Goal: Transaction & Acquisition: Purchase product/service

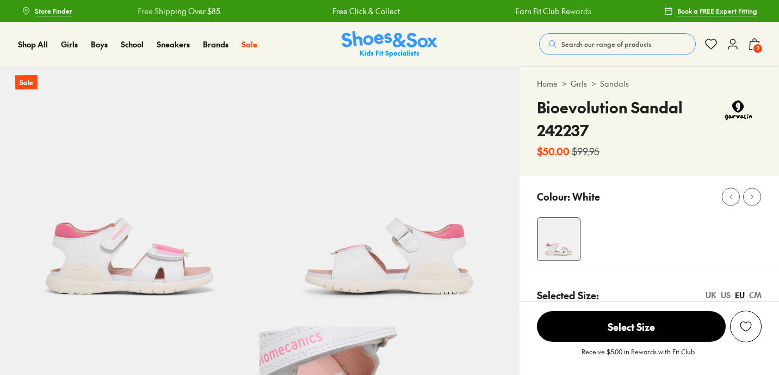
select select "*"
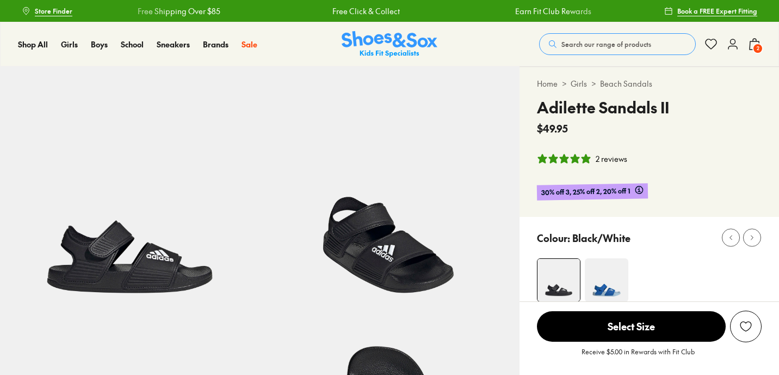
select select "*"
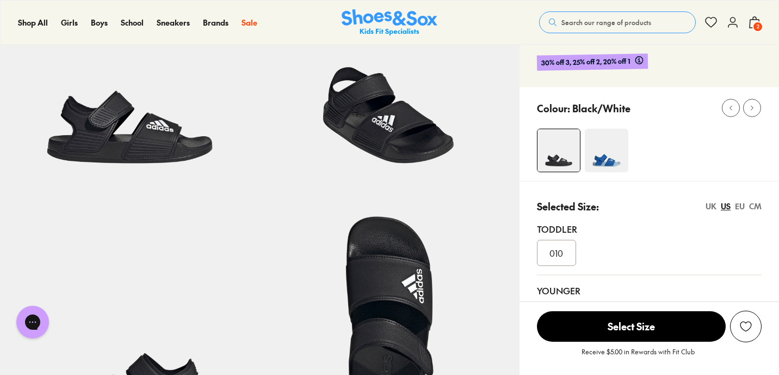
scroll to position [126, 0]
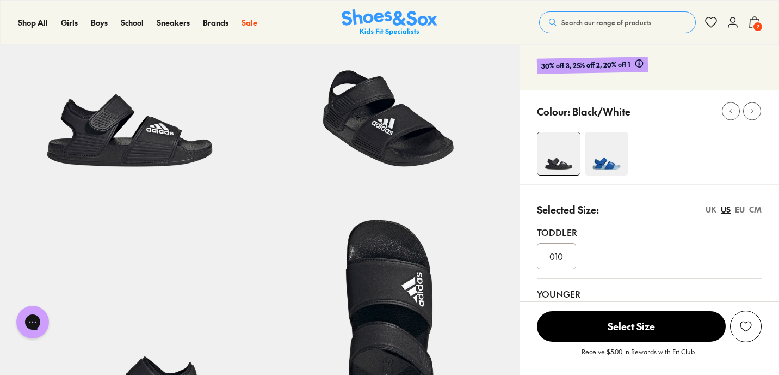
click at [587, 152] on img at bounding box center [607, 154] width 44 height 44
click at [599, 153] on img at bounding box center [607, 154] width 44 height 44
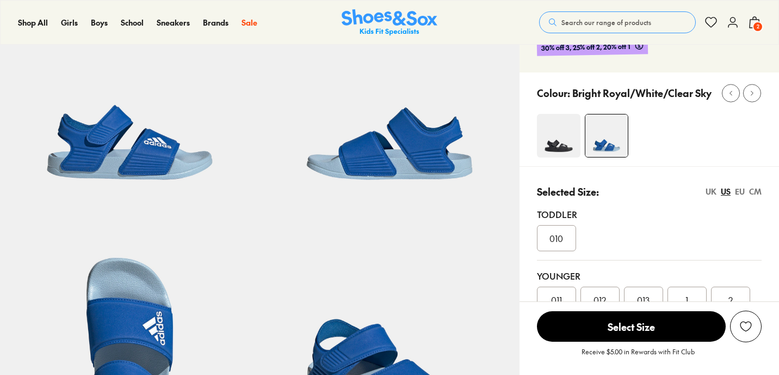
select select "*"
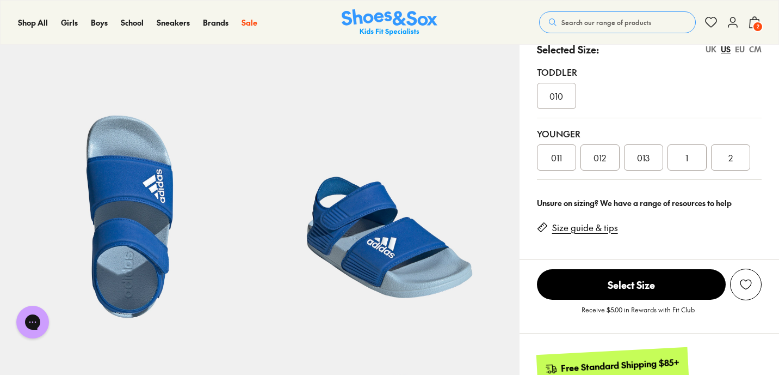
scroll to position [256, 0]
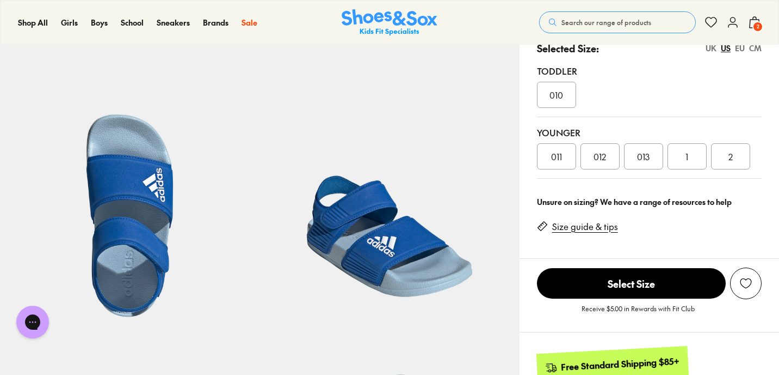
click at [735, 24] on use at bounding box center [733, 22] width 9 height 10
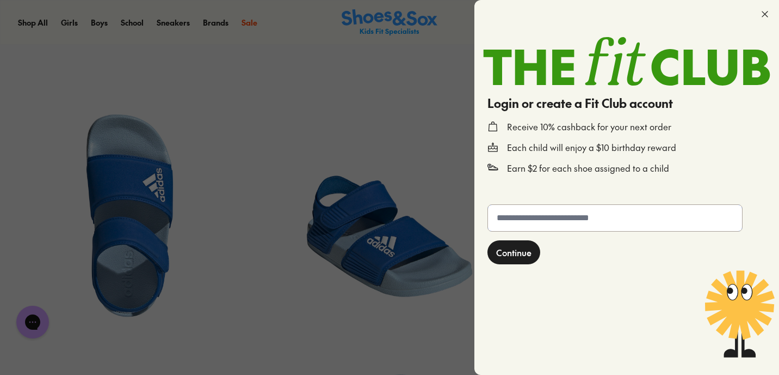
click at [602, 223] on input "text" at bounding box center [615, 218] width 254 height 26
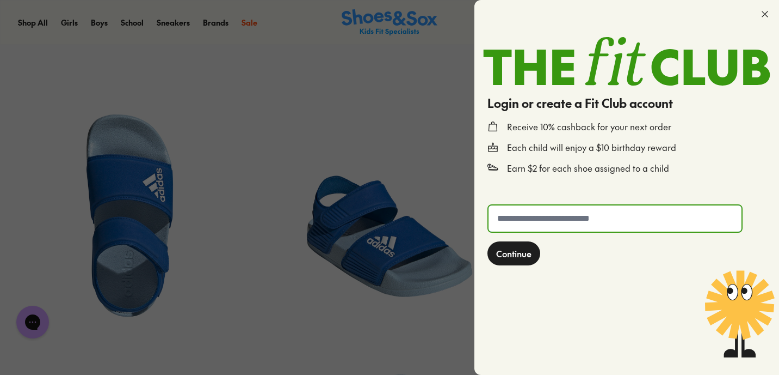
type input "**********"
click at [532, 251] on button "Continue" at bounding box center [514, 253] width 53 height 24
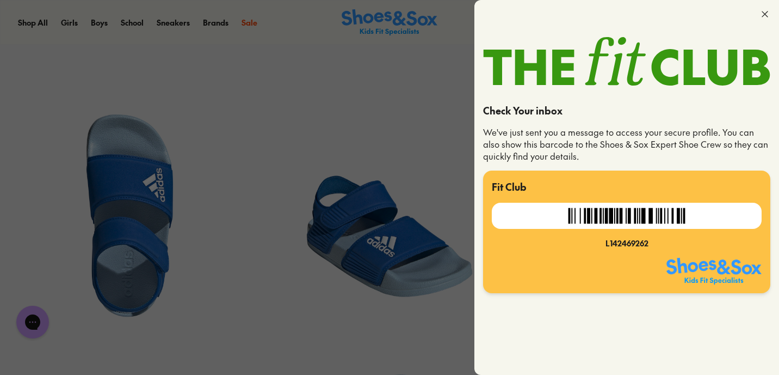
click at [666, 223] on img at bounding box center [626, 215] width 127 height 26
click at [630, 218] on img at bounding box center [626, 215] width 127 height 26
click at [630, 242] on div "L142469262" at bounding box center [627, 242] width 270 height 11
click at [681, 276] on img at bounding box center [714, 270] width 95 height 26
click at [695, 274] on img at bounding box center [714, 270] width 95 height 26
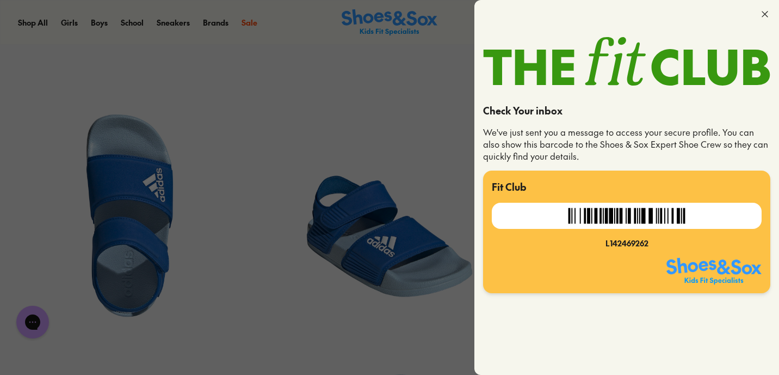
click at [598, 260] on div at bounding box center [579, 270] width 175 height 26
click at [640, 248] on div "L142469262" at bounding box center [627, 242] width 270 height 11
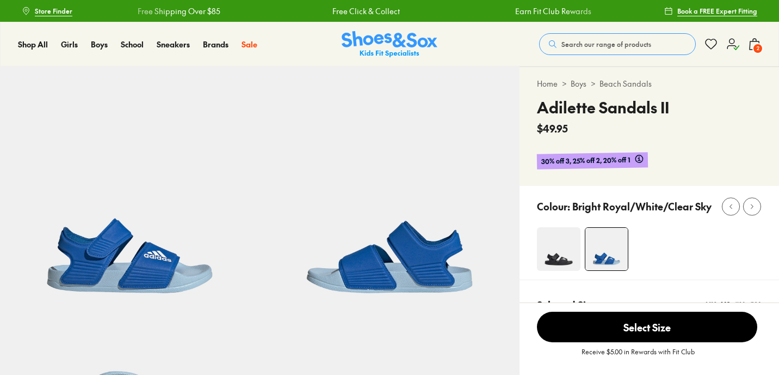
select select "*"
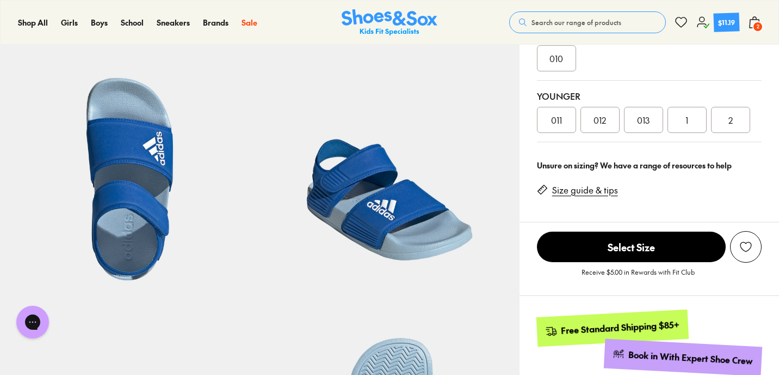
scroll to position [287, 0]
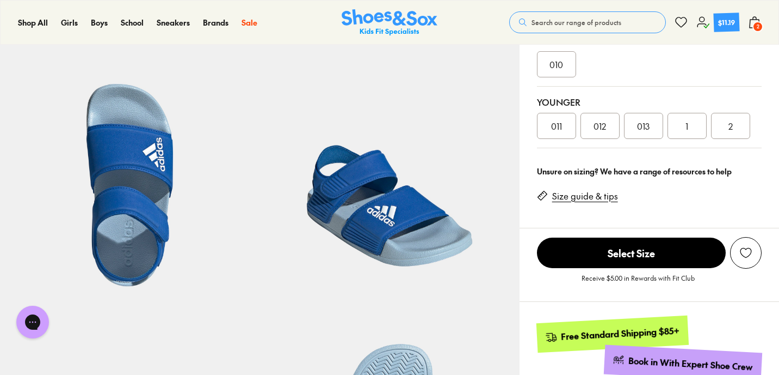
click at [643, 121] on span "013" at bounding box center [643, 125] width 13 height 13
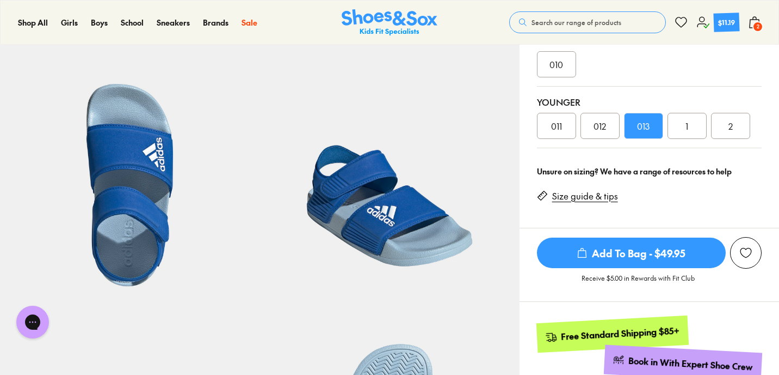
click at [601, 122] on span "012" at bounding box center [600, 125] width 13 height 13
click at [581, 198] on link "Size guide & tips" at bounding box center [585, 196] width 66 height 12
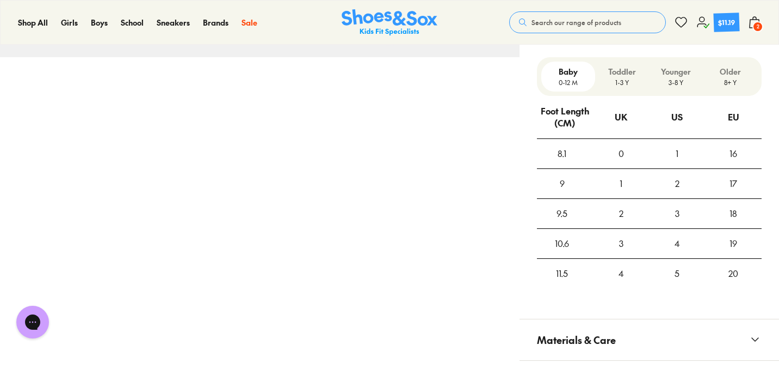
scroll to position [789, 0]
click at [636, 64] on div "Toddler 1-3 Y" at bounding box center [623, 76] width 54 height 30
click at [667, 64] on div "Younger 3-8 Y" at bounding box center [676, 76] width 54 height 30
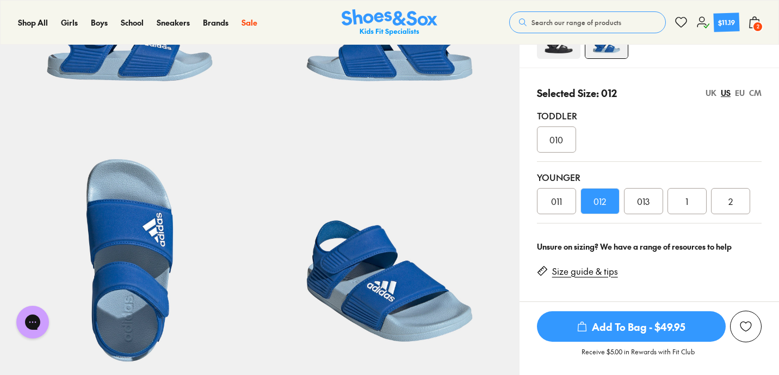
scroll to position [214, 0]
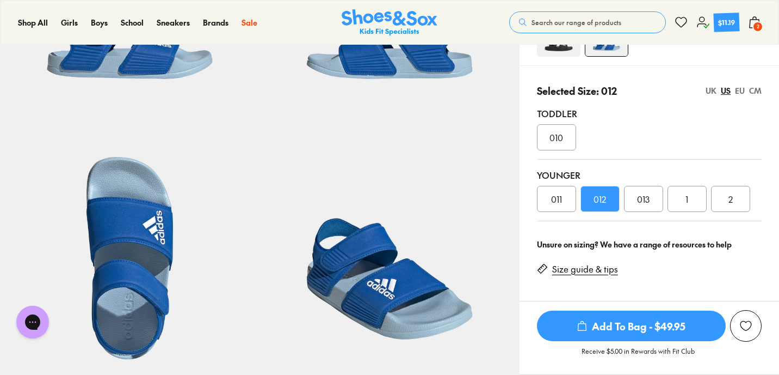
click at [585, 329] on icon "submit" at bounding box center [582, 325] width 11 height 11
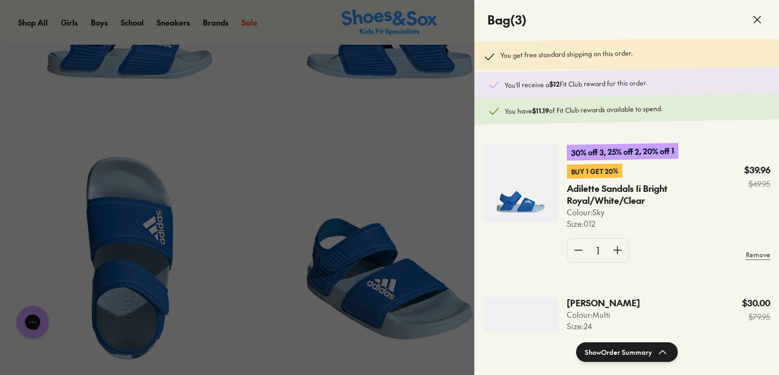
click at [757, 26] on icon at bounding box center [757, 19] width 13 height 13
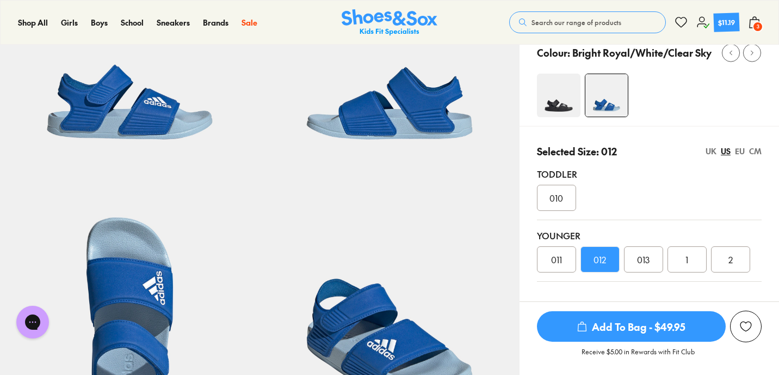
scroll to position [145, 0]
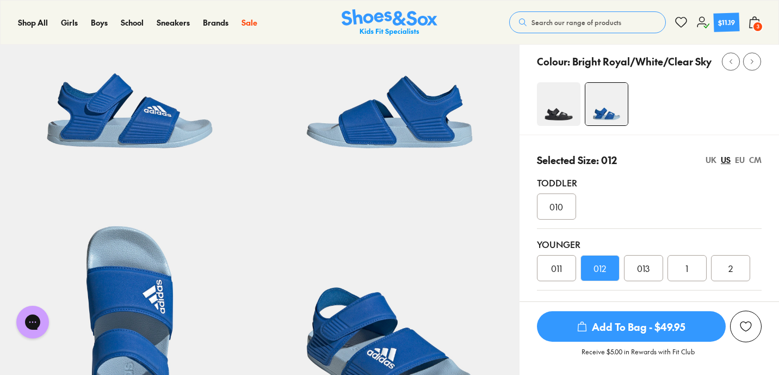
click at [558, 89] on img at bounding box center [559, 104] width 44 height 44
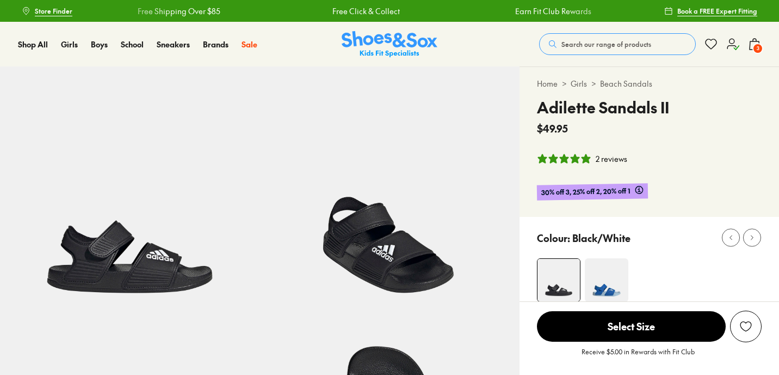
select select "*"
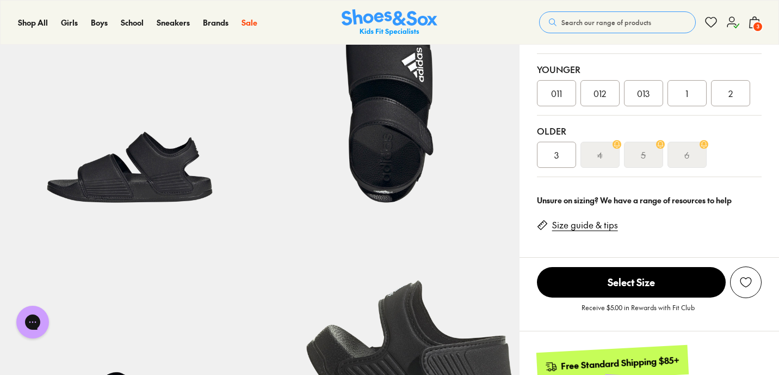
scroll to position [347, 0]
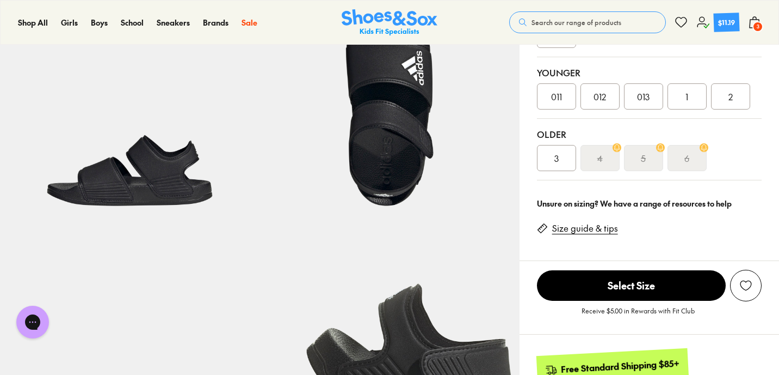
click at [725, 102] on div "2" at bounding box center [730, 96] width 39 height 26
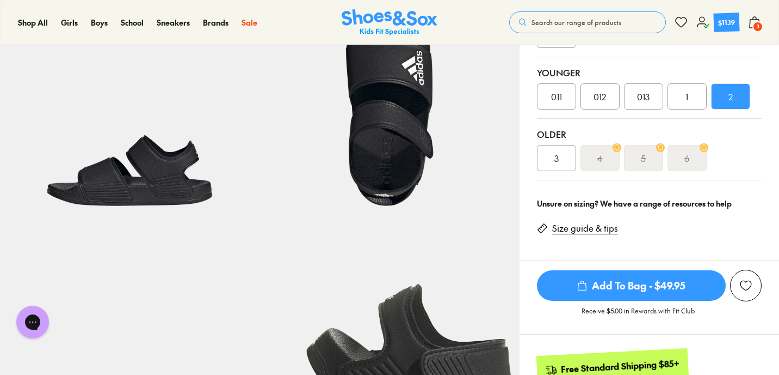
click at [622, 286] on span "Add To Bag - $49.95" at bounding box center [631, 285] width 189 height 30
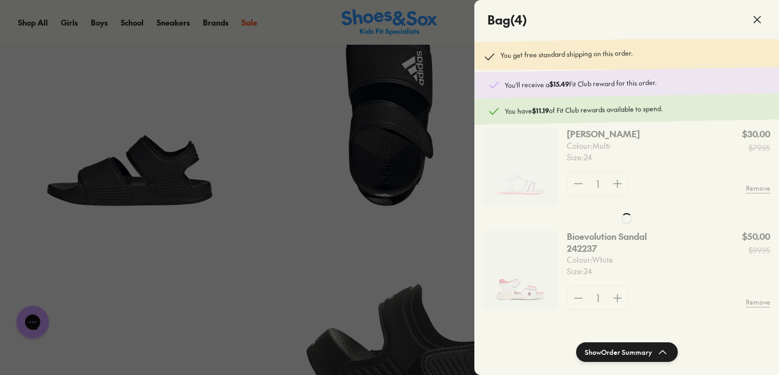
scroll to position [224, 0]
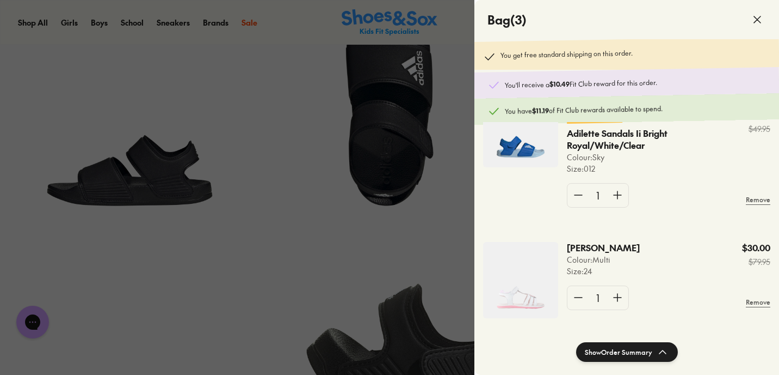
click at [404, 235] on div at bounding box center [389, 187] width 779 height 375
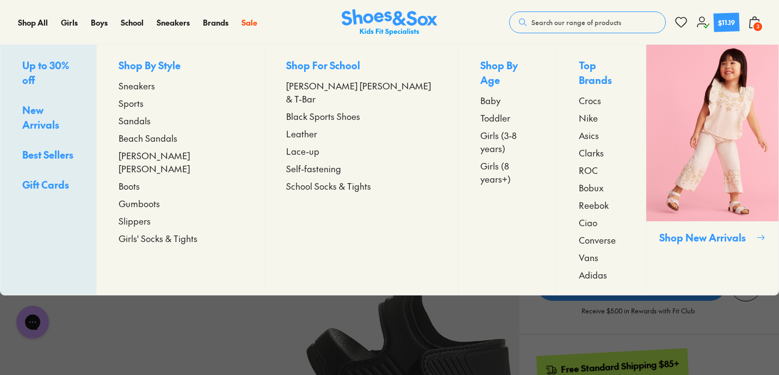
click at [177, 140] on span "Beach Sandals" at bounding box center [148, 137] width 59 height 13
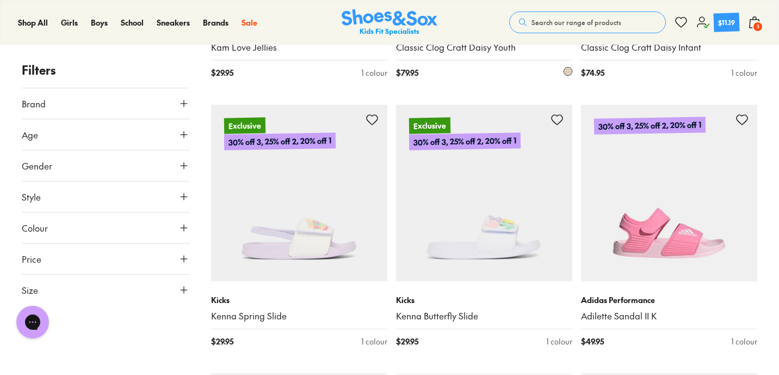
scroll to position [1213, 0]
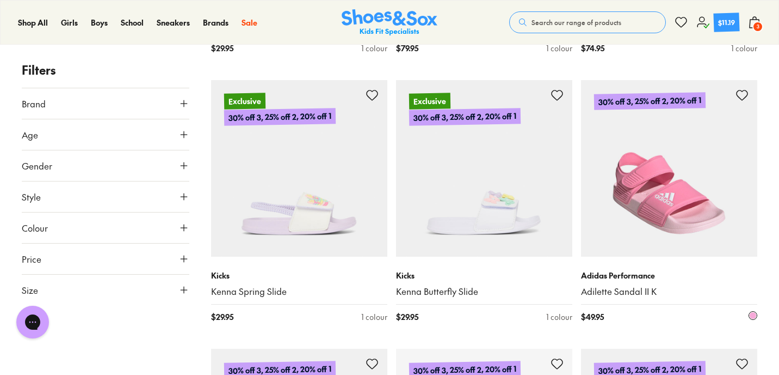
click at [652, 202] on img at bounding box center [669, 168] width 176 height 176
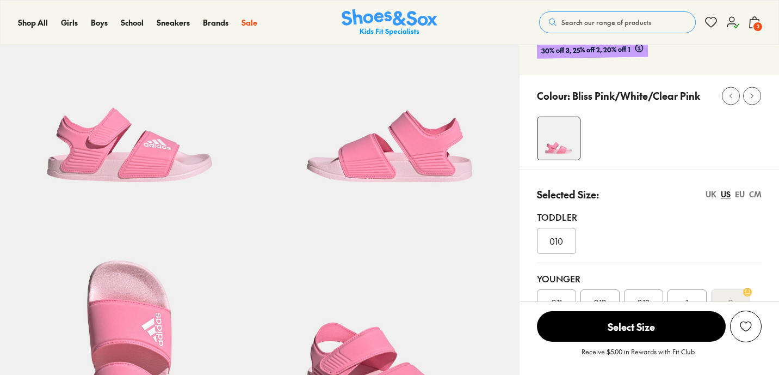
select select "*"
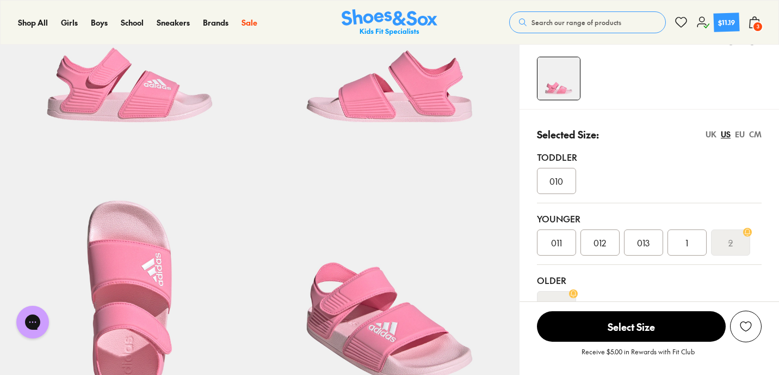
scroll to position [181, 0]
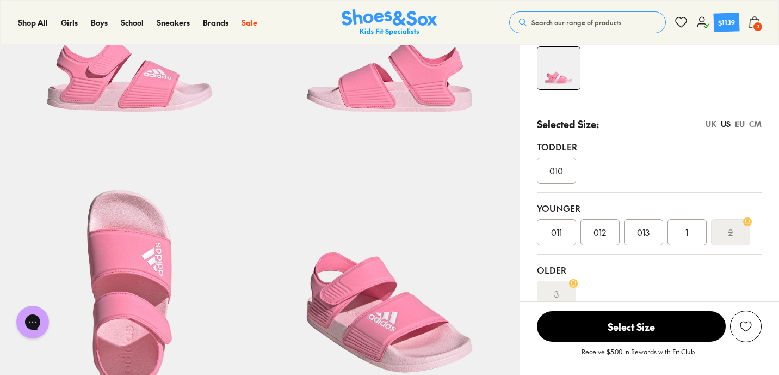
click at [653, 149] on div "Toddler" at bounding box center [649, 146] width 225 height 13
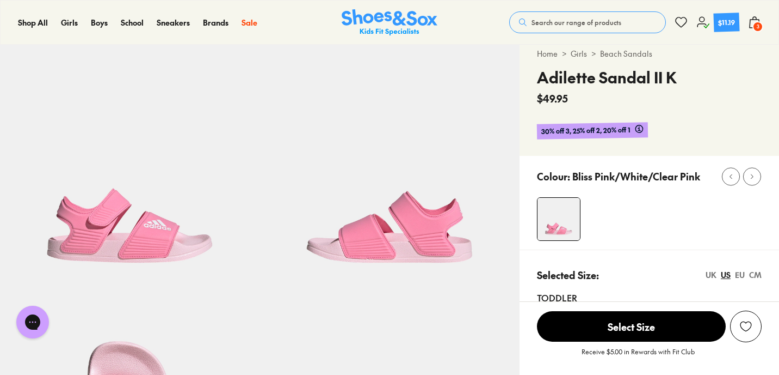
scroll to position [0, 0]
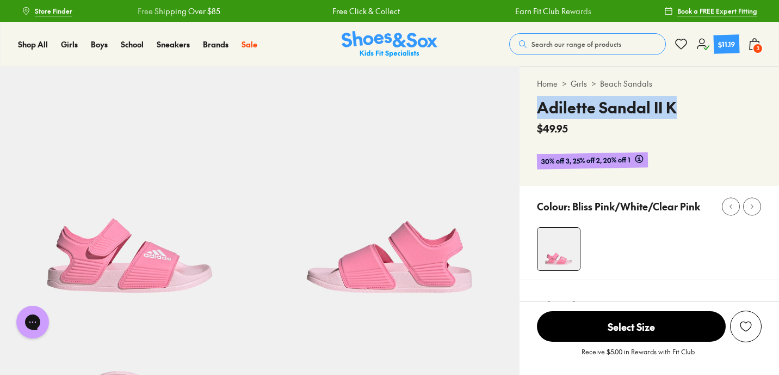
drag, startPoint x: 685, startPoint y: 112, endPoint x: 529, endPoint y: 111, distance: 156.2
click at [529, 111] on div "Home > Girls > Beach Sandals Adilette Sandal II K $49.95 30% off 3, 25% off 2, …" at bounding box center [650, 126] width 260 height 119
copy h4 "Adilette Sandal II K"
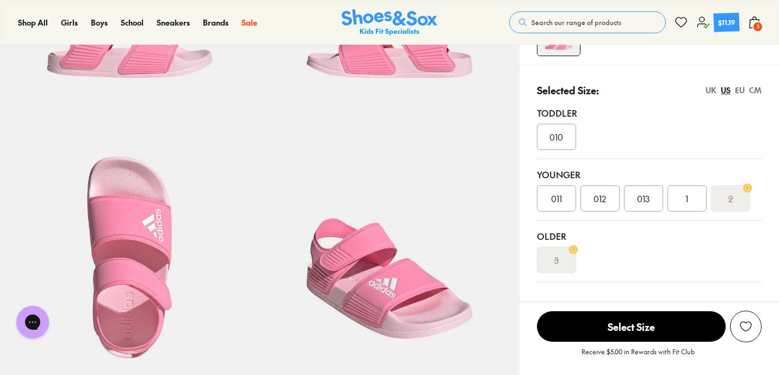
scroll to position [225, 0]
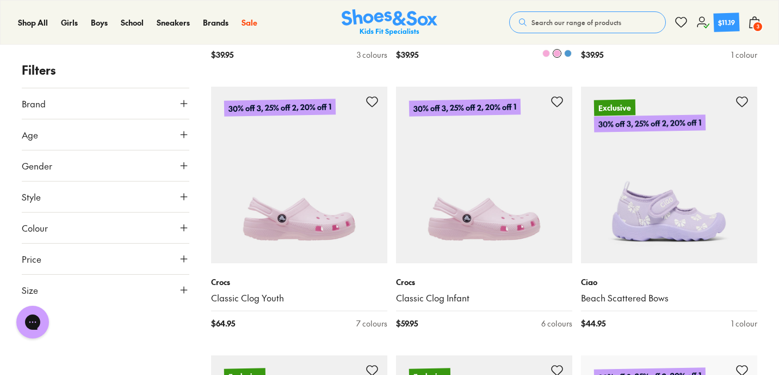
scroll to position [2012, 0]
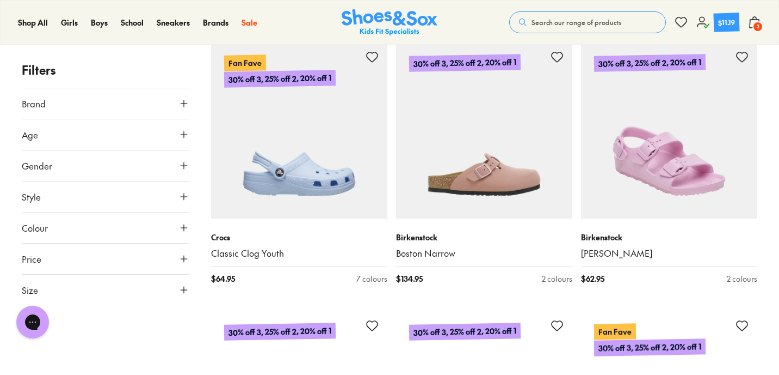
scroll to position [2857, 0]
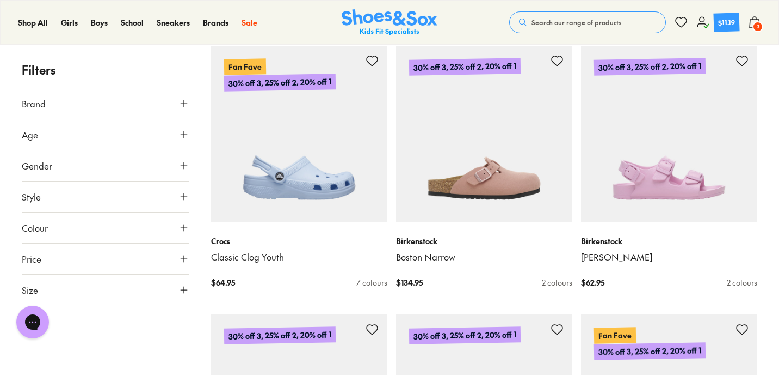
drag, startPoint x: 627, startPoint y: 221, endPoint x: 645, endPoint y: 0, distance: 221.7
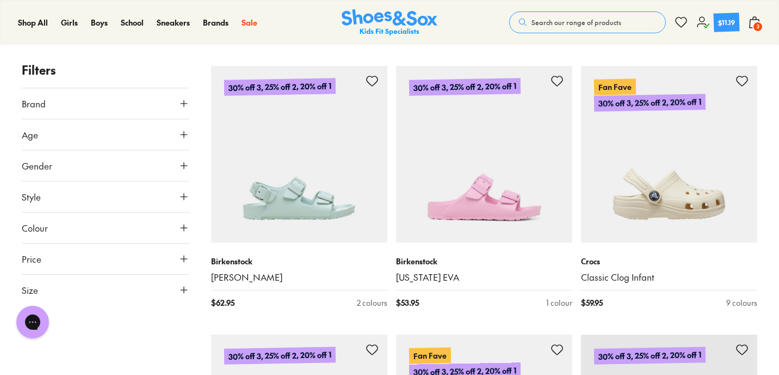
scroll to position [3113, 0]
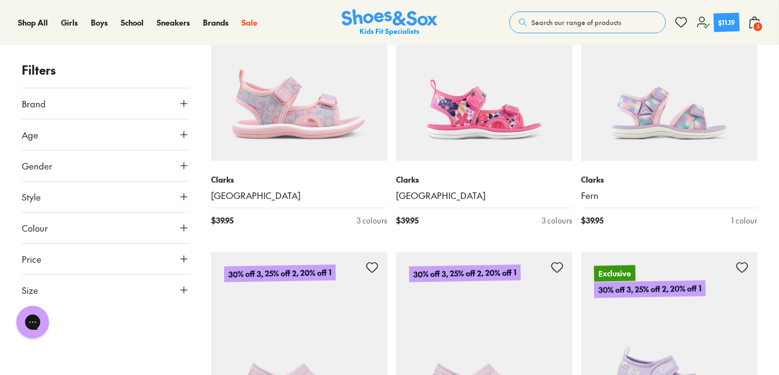
scroll to position [1845, 0]
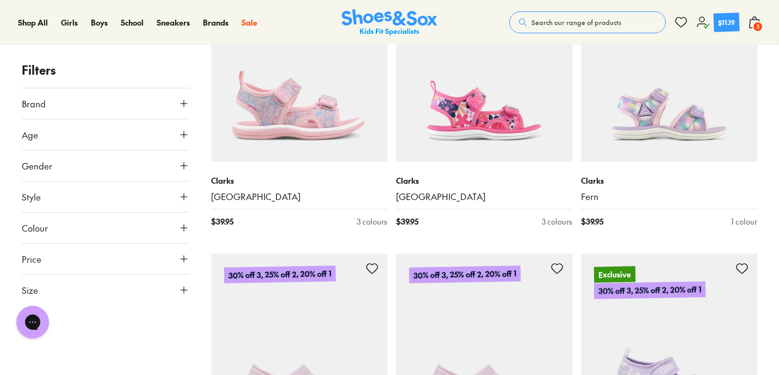
click at [752, 22] on icon at bounding box center [754, 22] width 13 height 13
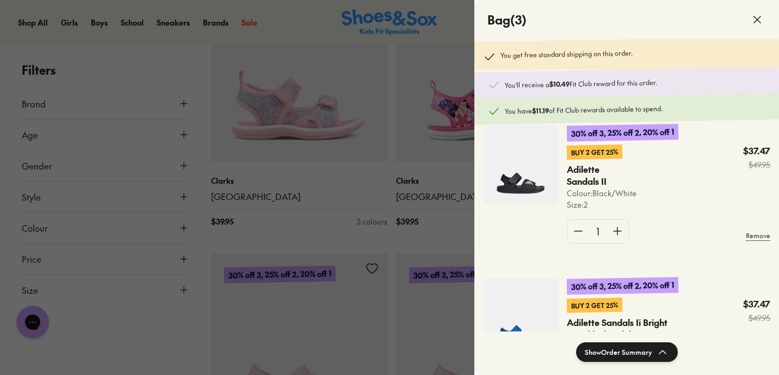
scroll to position [0, 0]
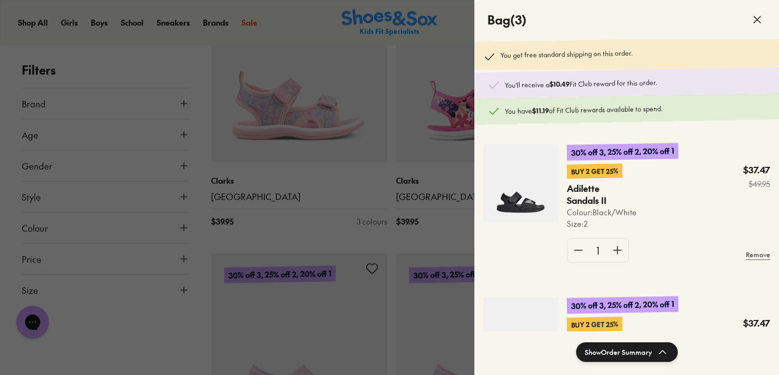
click at [388, 245] on div at bounding box center [389, 187] width 779 height 375
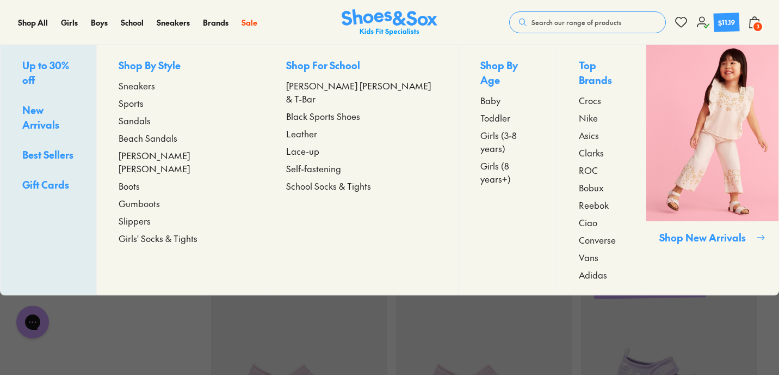
click at [145, 123] on span "Sandals" at bounding box center [135, 120] width 32 height 13
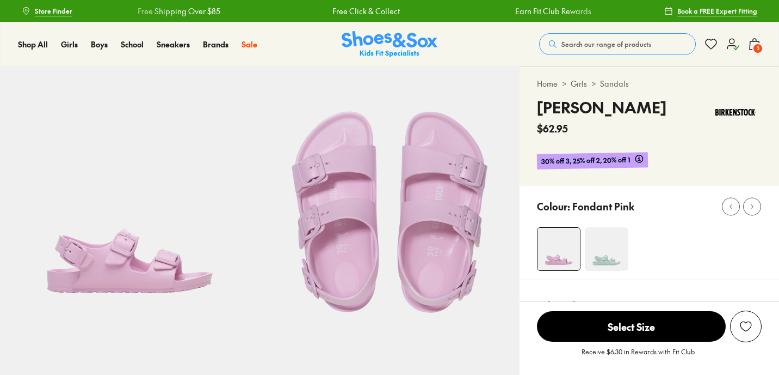
select select "*"
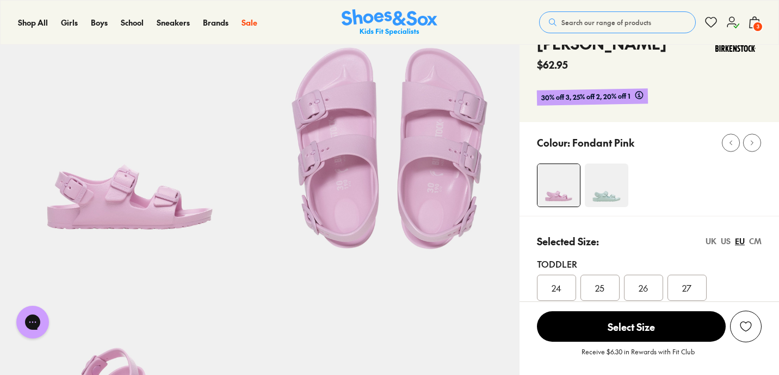
scroll to position [55, 0]
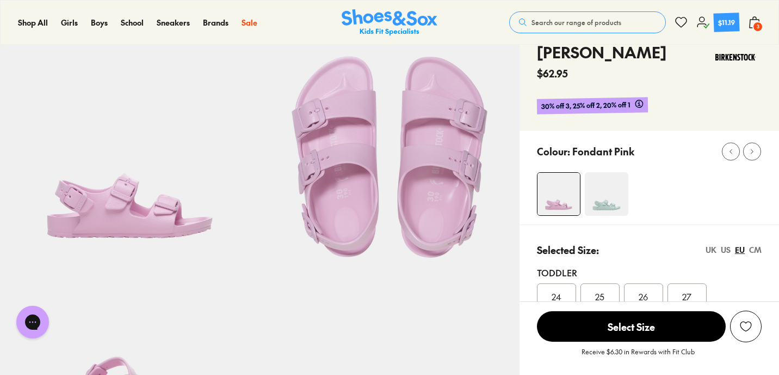
click at [722, 253] on div "US" at bounding box center [726, 249] width 10 height 11
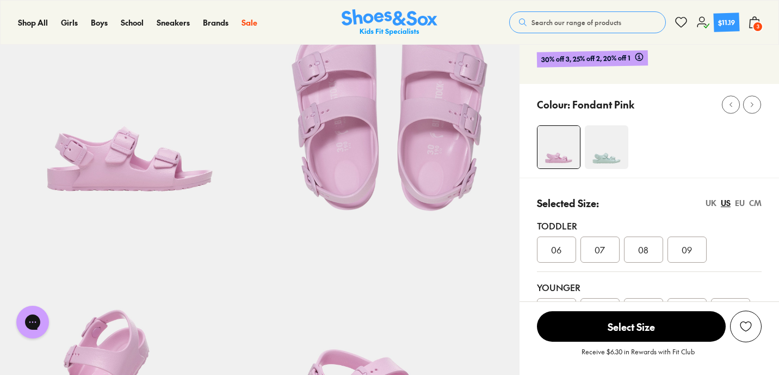
scroll to position [103, 0]
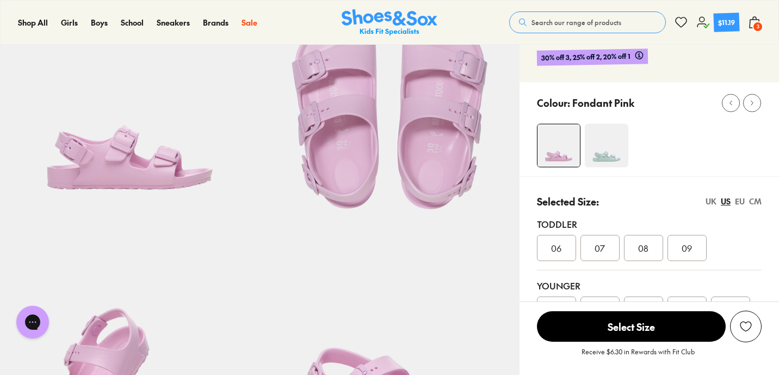
click at [758, 195] on div "CM" at bounding box center [756, 200] width 13 height 11
click at [739, 201] on div "EU" at bounding box center [740, 200] width 10 height 11
click at [726, 204] on div "US" at bounding box center [726, 200] width 10 height 11
click at [602, 253] on span "07" at bounding box center [600, 247] width 10 height 13
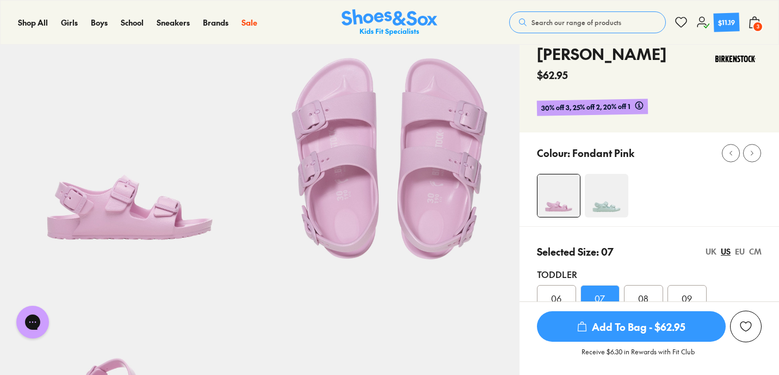
scroll to position [49, 0]
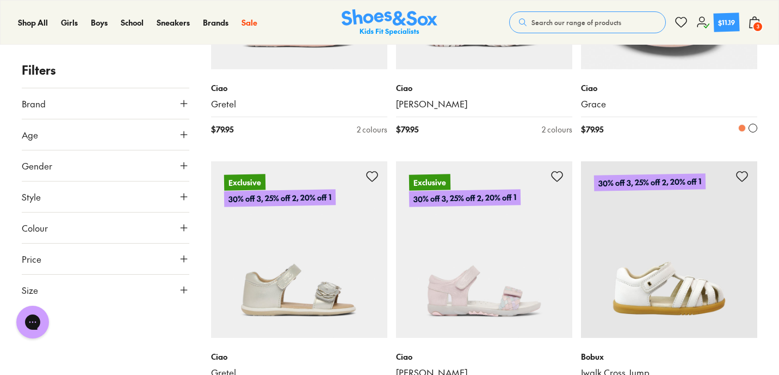
scroll to position [2227, 0]
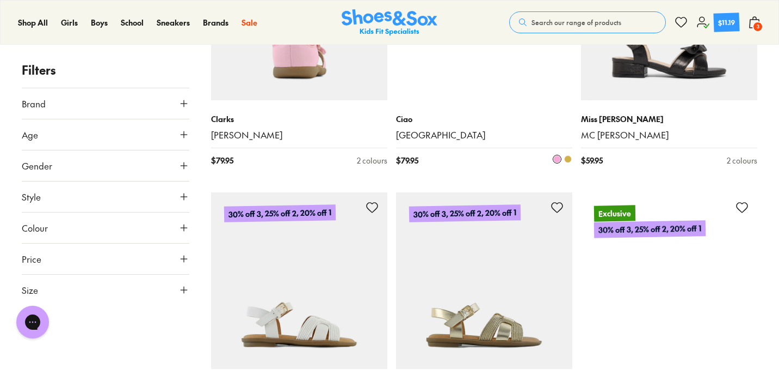
scroll to position [4074, 0]
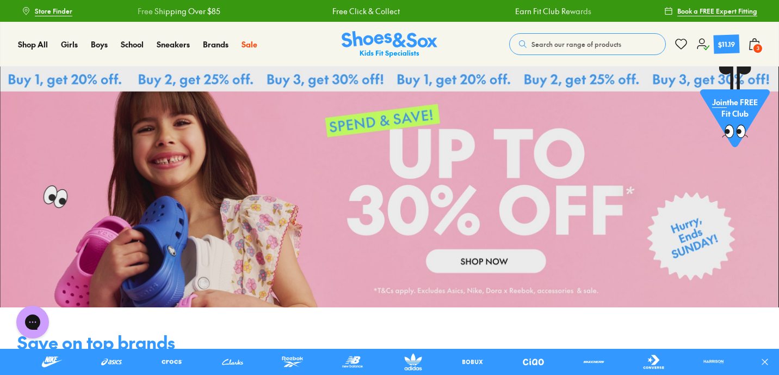
click at [748, 45] on icon at bounding box center [754, 44] width 13 height 13
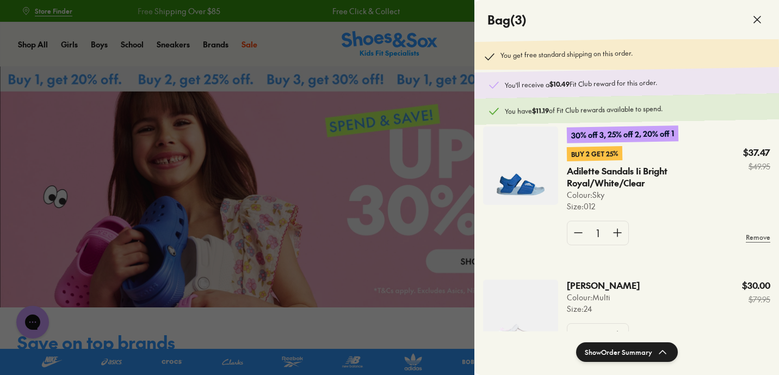
scroll to position [224, 0]
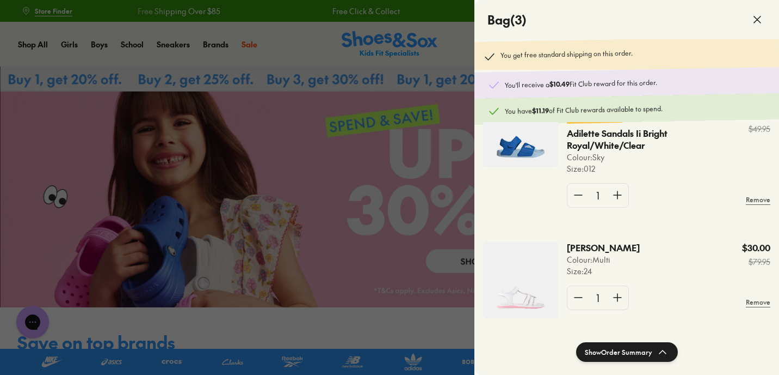
click at [385, 248] on div at bounding box center [389, 187] width 779 height 375
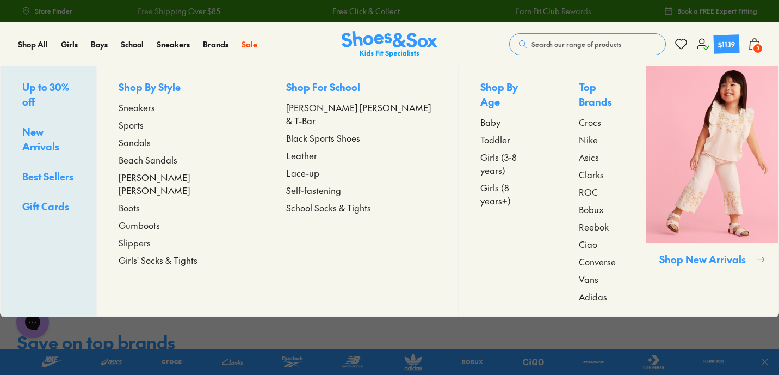
click at [151, 145] on span "Sandals" at bounding box center [135, 142] width 32 height 13
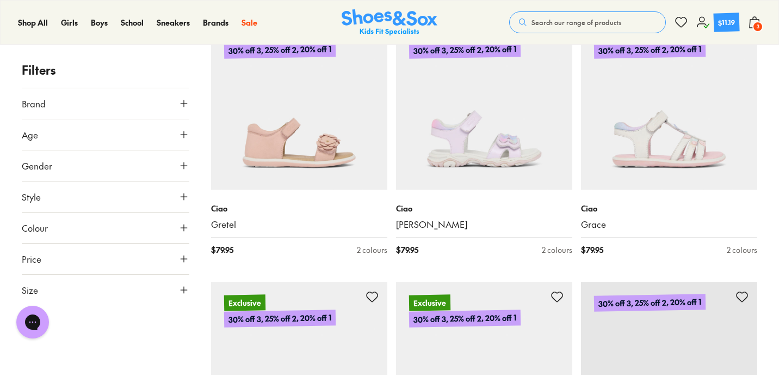
scroll to position [2109, 0]
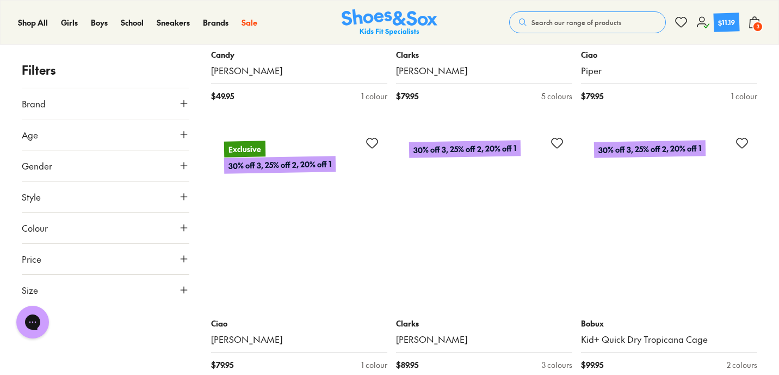
scroll to position [5491, 0]
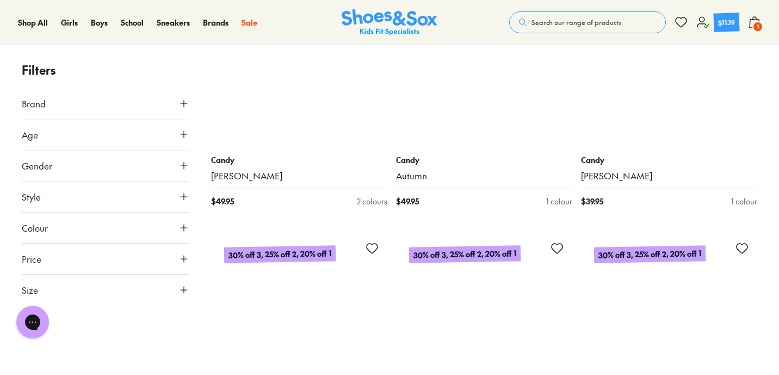
scroll to position [7015, 0]
